Goal: Task Accomplishment & Management: Complete application form

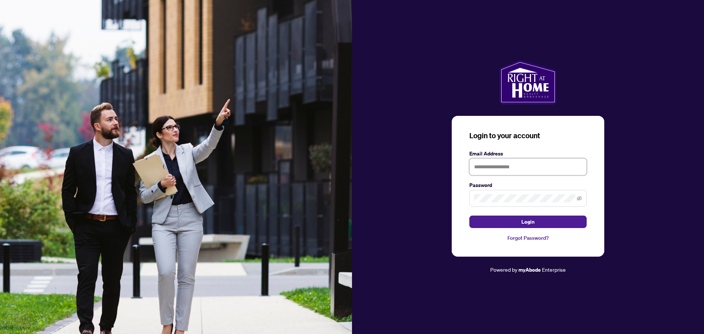
click at [506, 167] on input "text" at bounding box center [528, 166] width 117 height 17
type input "**********"
click at [470, 216] on button "Login" at bounding box center [528, 222] width 117 height 12
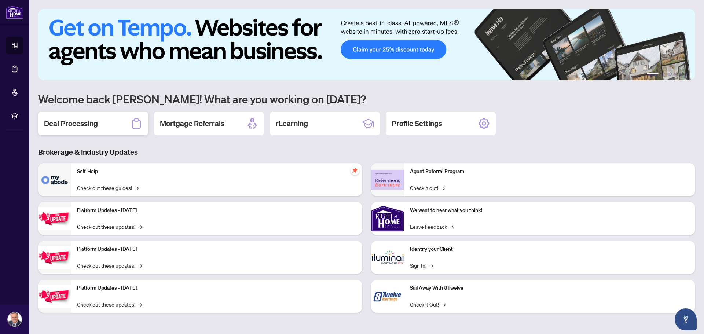
click at [107, 126] on div "Deal Processing" at bounding box center [93, 123] width 110 height 23
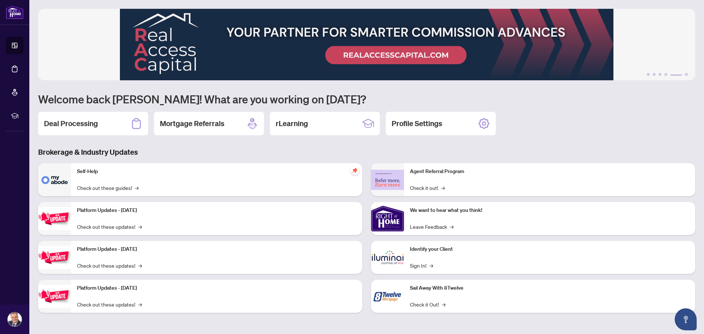
click at [560, 121] on div "Deal Processing Mortgage Referrals rLearning Profile Settings" at bounding box center [366, 123] width 657 height 23
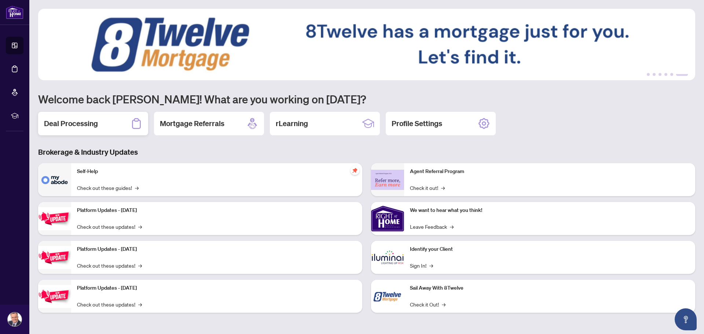
click at [91, 121] on h2 "Deal Processing" at bounding box center [71, 124] width 54 height 10
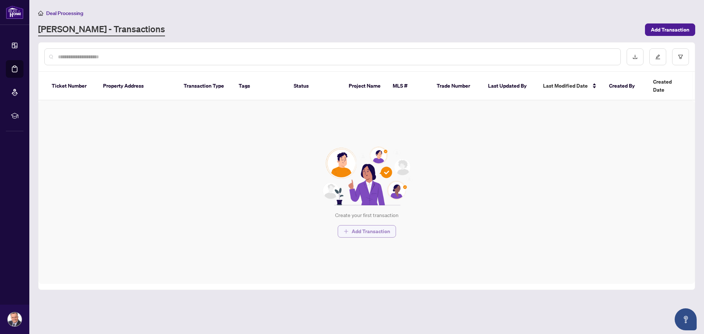
click at [371, 226] on span "Add Transaction" at bounding box center [371, 232] width 39 height 12
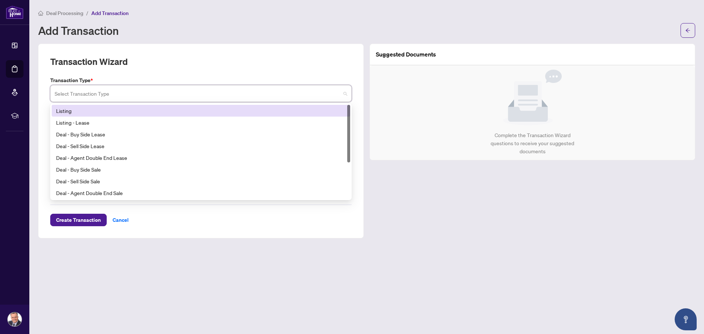
click at [231, 96] on input "search" at bounding box center [198, 95] width 286 height 16
click at [159, 65] on div "Transaction Wizard" at bounding box center [201, 66] width 302 height 21
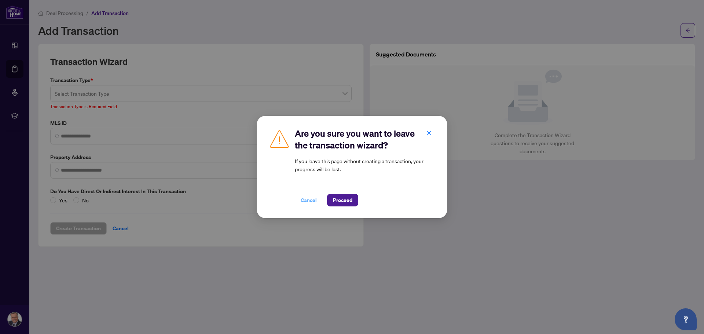
click at [307, 197] on span "Cancel" at bounding box center [309, 200] width 16 height 12
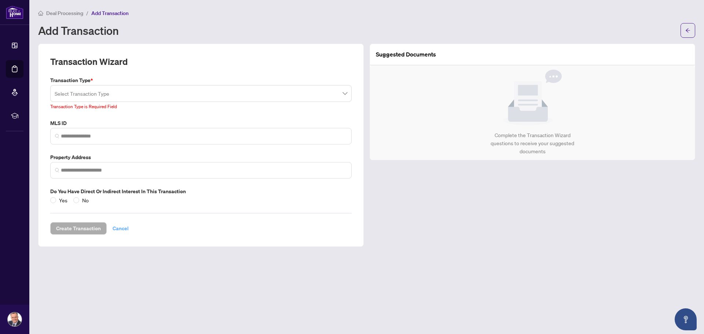
click at [124, 229] on span "Cancel" at bounding box center [121, 229] width 16 height 12
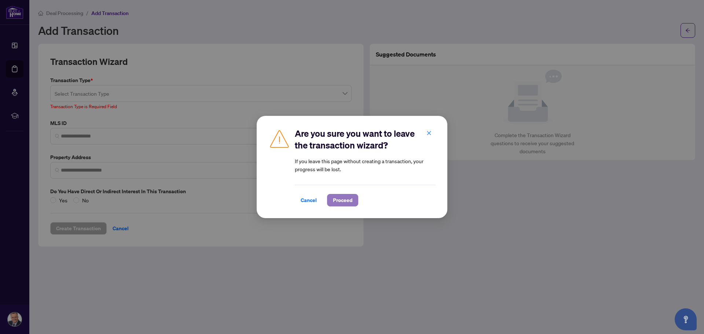
click at [344, 201] on span "Proceed" at bounding box center [342, 200] width 19 height 12
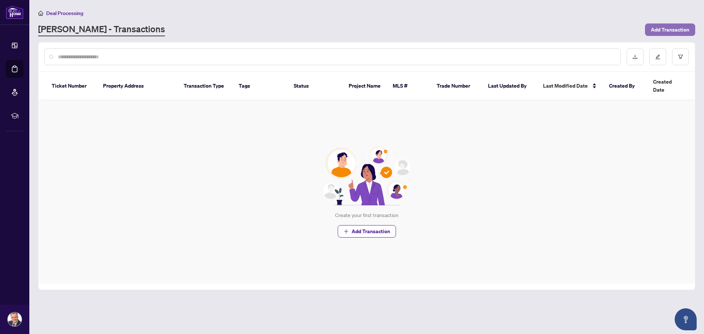
click at [672, 30] on span "Add Transaction" at bounding box center [670, 30] width 39 height 12
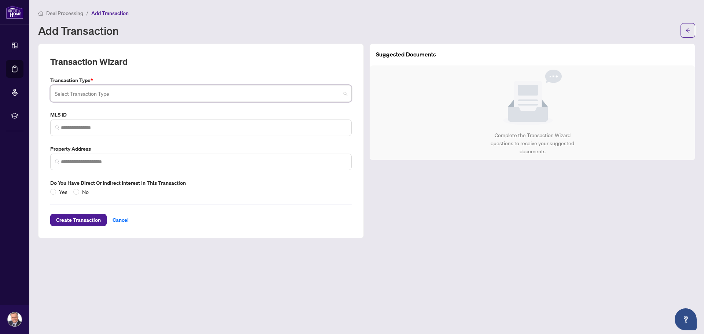
click at [164, 96] on input "search" at bounding box center [198, 95] width 286 height 16
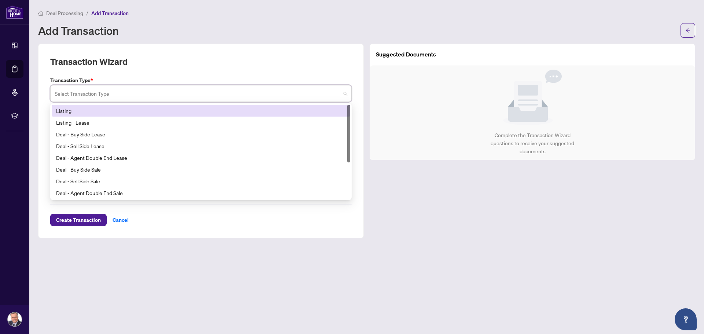
click at [66, 109] on div "Listing" at bounding box center [201, 111] width 290 height 8
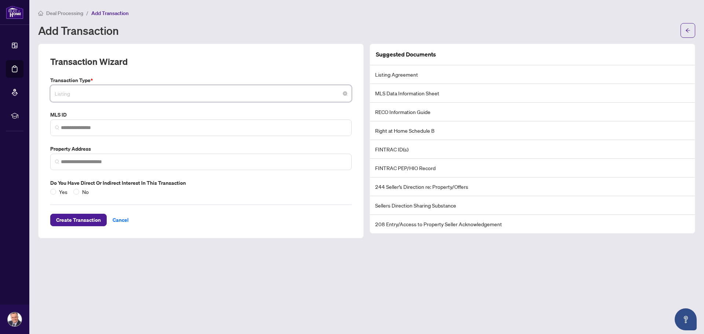
click at [181, 92] on span "Listing" at bounding box center [201, 94] width 293 height 14
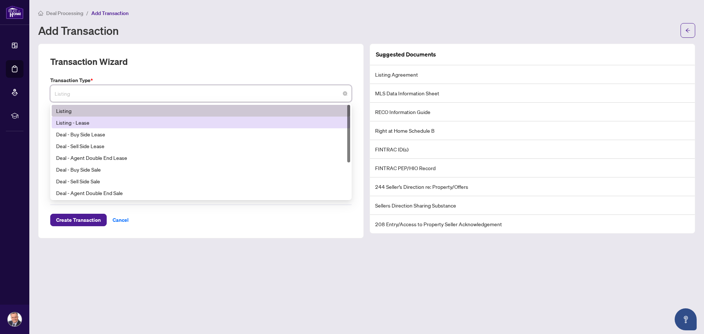
click at [105, 125] on div "Listing - Lease" at bounding box center [201, 123] width 290 height 8
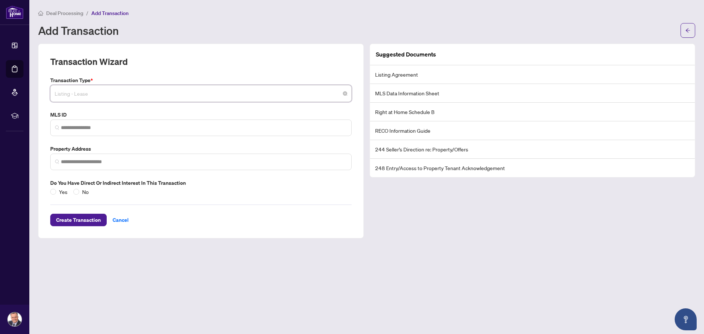
click at [219, 91] on span "Listing - Lease" at bounding box center [201, 94] width 293 height 14
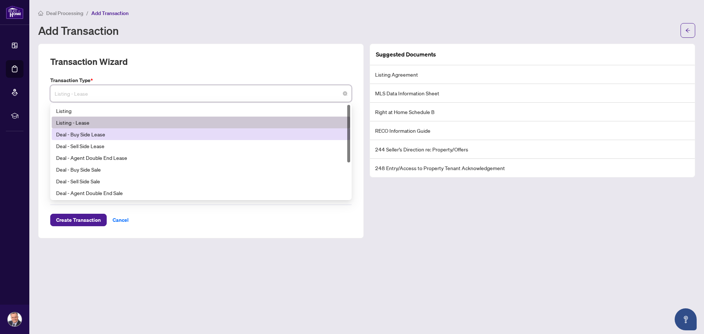
click at [96, 135] on div "Deal - Buy Side Lease" at bounding box center [201, 134] width 290 height 8
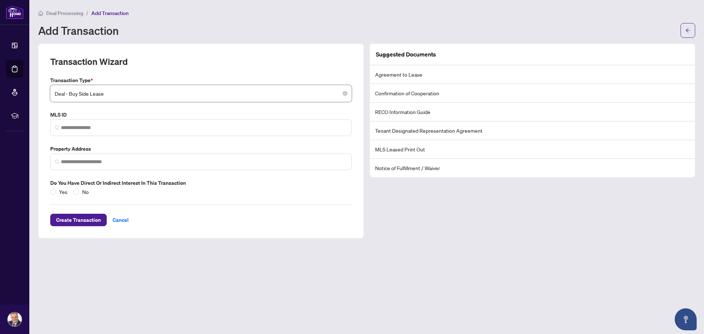
click at [103, 95] on span "Deal - Buy Side Lease" at bounding box center [201, 94] width 293 height 14
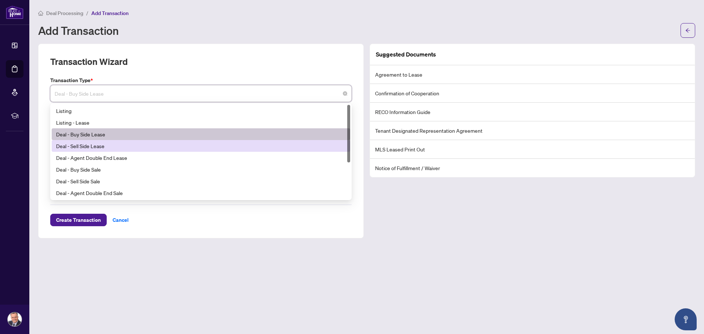
click at [96, 146] on div "Deal - Sell Side Lease" at bounding box center [201, 146] width 290 height 8
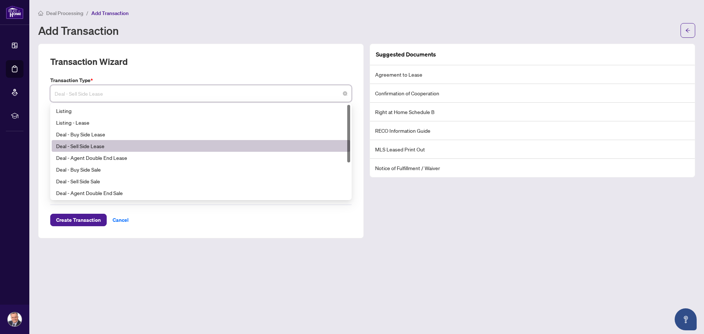
click at [135, 97] on span "Deal - Sell Side Lease" at bounding box center [201, 94] width 293 height 14
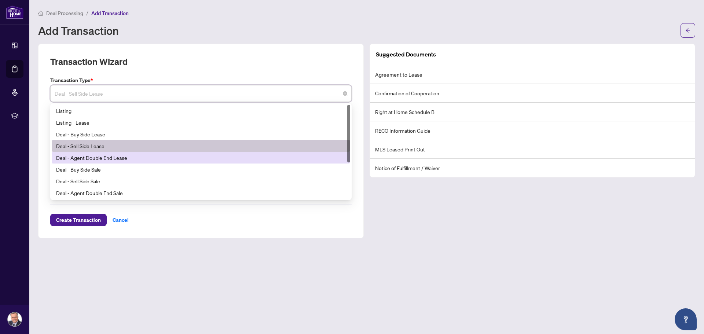
click at [130, 159] on div "Deal - Agent Double End Lease" at bounding box center [201, 158] width 290 height 8
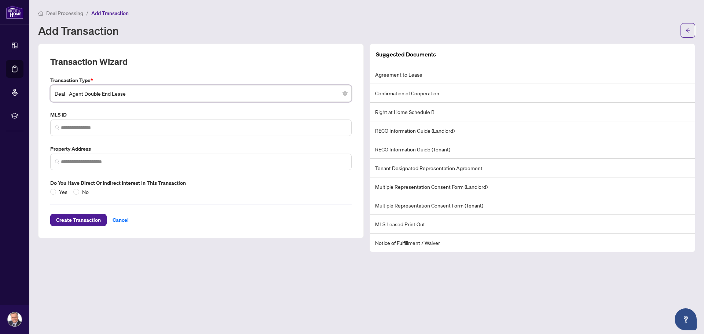
click at [150, 91] on span "Deal - Agent Double End Lease" at bounding box center [201, 94] width 293 height 14
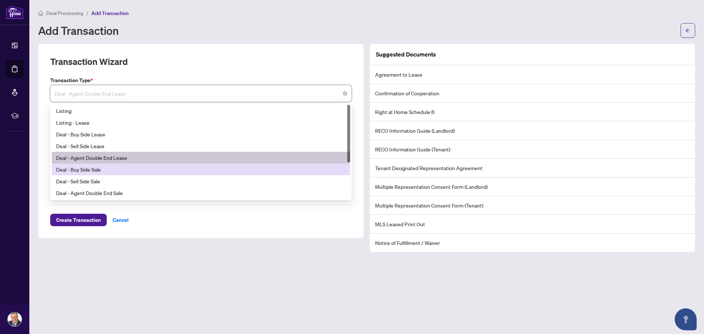
click at [103, 172] on div "Deal - Buy Side Sale" at bounding box center [201, 169] width 290 height 8
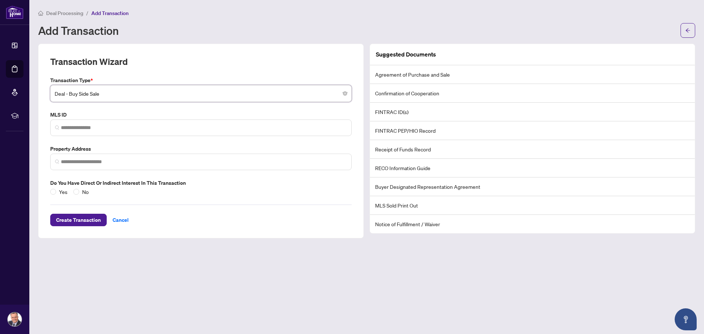
click at [147, 96] on span "Deal - Buy Side Sale" at bounding box center [201, 94] width 293 height 14
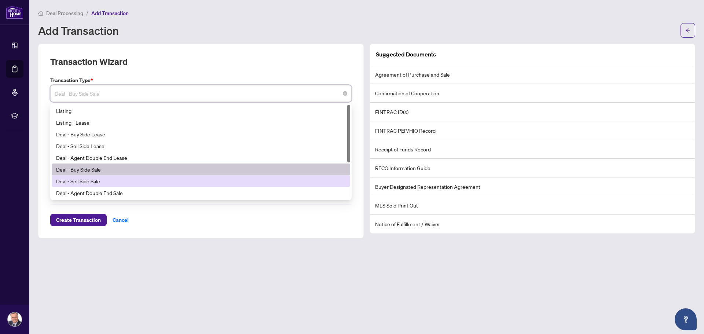
click at [88, 180] on div "Deal - Sell Side Sale" at bounding box center [201, 181] width 290 height 8
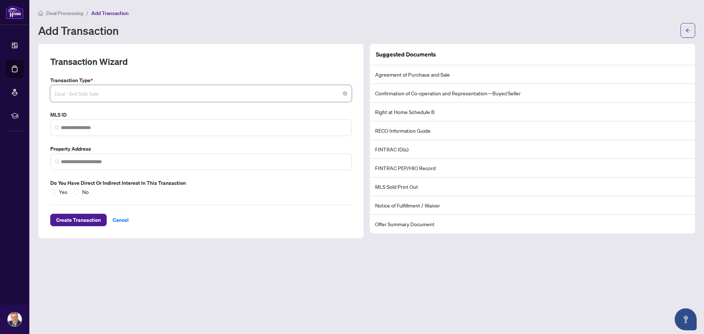
click at [131, 91] on span "Deal - Sell Side Sale" at bounding box center [201, 94] width 293 height 14
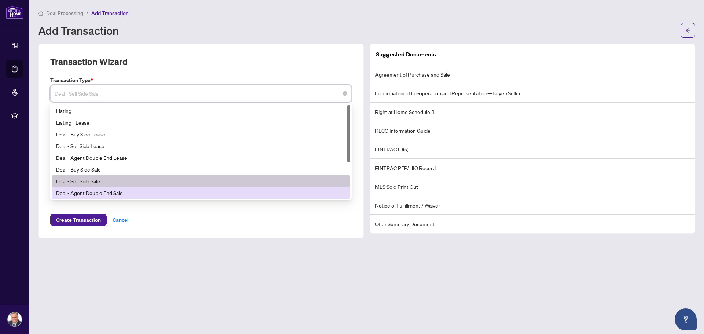
click at [106, 196] on div "Deal - Agent Double End Sale" at bounding box center [201, 193] width 290 height 8
